Goal: Task Accomplishment & Management: Manage account settings

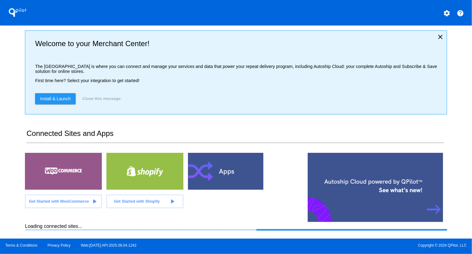
click at [11, 88] on div "QPilot settings help Welcome to your Merchant Center! The [GEOGRAPHIC_DATA] is …" at bounding box center [236, 119] width 472 height 239
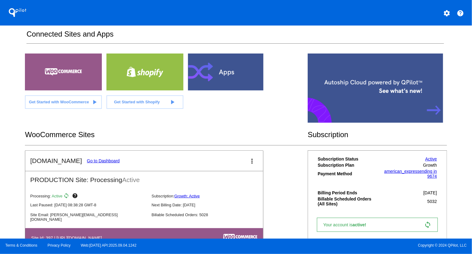
scroll to position [185, 0]
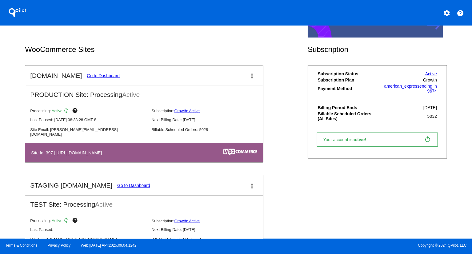
click at [107, 74] on link "Go to Dashboard" at bounding box center [103, 75] width 33 height 5
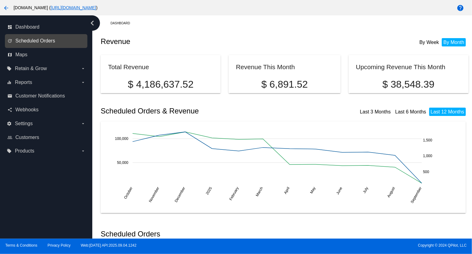
click at [54, 38] on span "Scheduled Orders" at bounding box center [35, 41] width 40 height 6
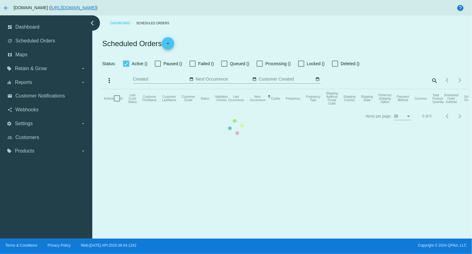
checkbox input "true"
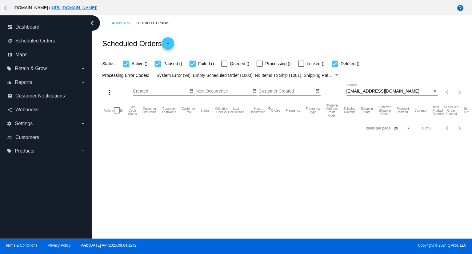
click at [399, 90] on input "[EMAIL_ADDRESS][DOMAIN_NAME]" at bounding box center [389, 91] width 85 height 5
paste input "[EMAIL_ADDRESS]"
type input "[EMAIL_ADDRESS][DOMAIN_NAME]"
